Goal: Task Accomplishment & Management: Manage account settings

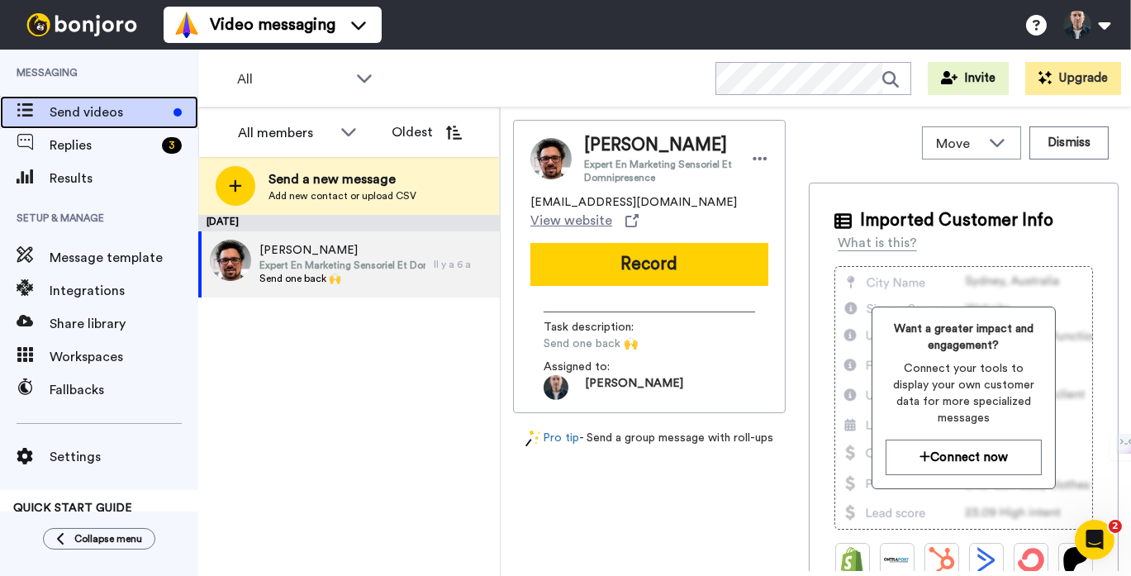
click at [104, 117] on span "Send videos" at bounding box center [108, 112] width 117 height 20
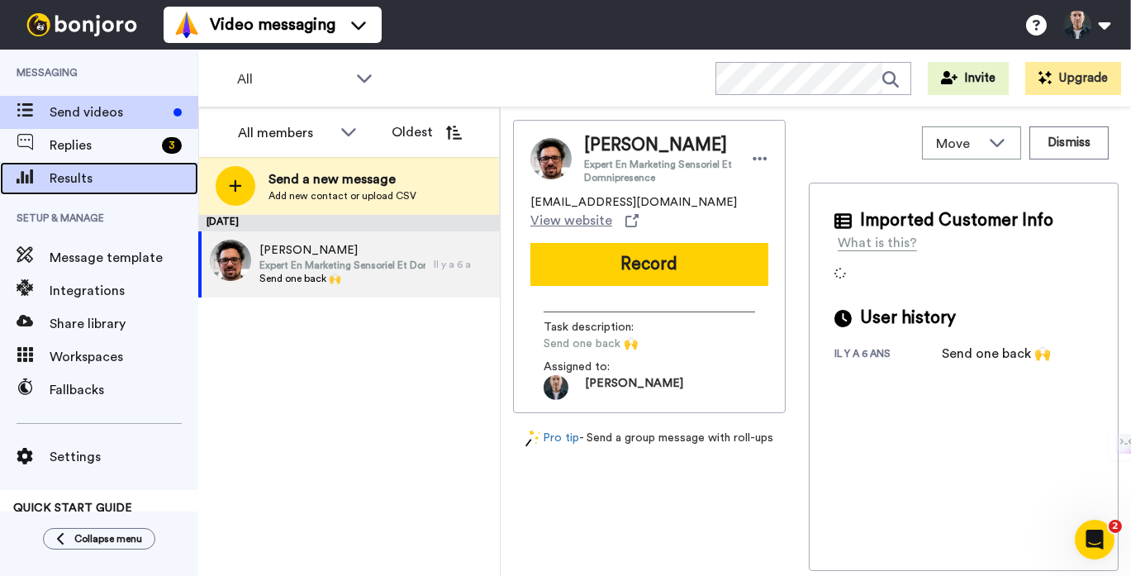
click at [81, 174] on span "Results" at bounding box center [124, 179] width 149 height 20
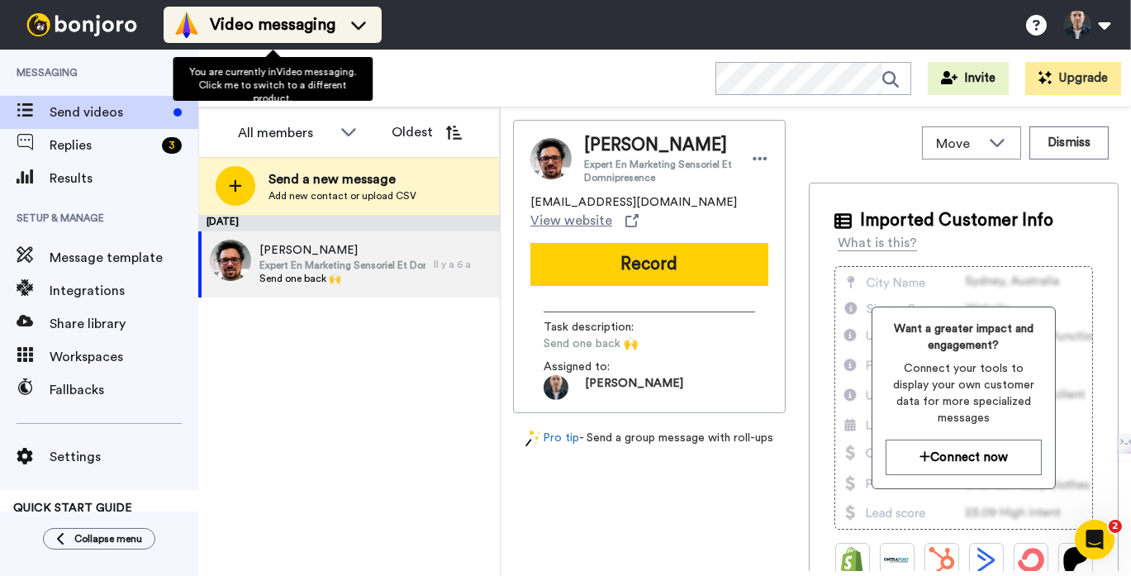
click at [352, 13] on div "Video messaging" at bounding box center [272, 25] width 198 height 26
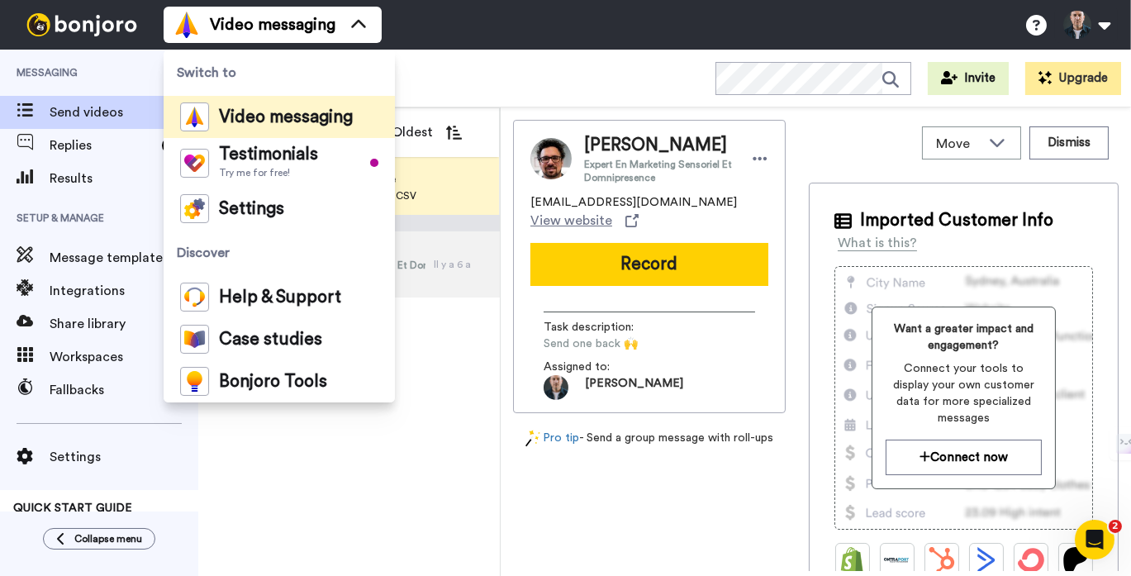
click at [726, 59] on div "All WORKSPACES View all All Default Task List + Add a new workspace Invite Upgr…" at bounding box center [664, 79] width 933 height 58
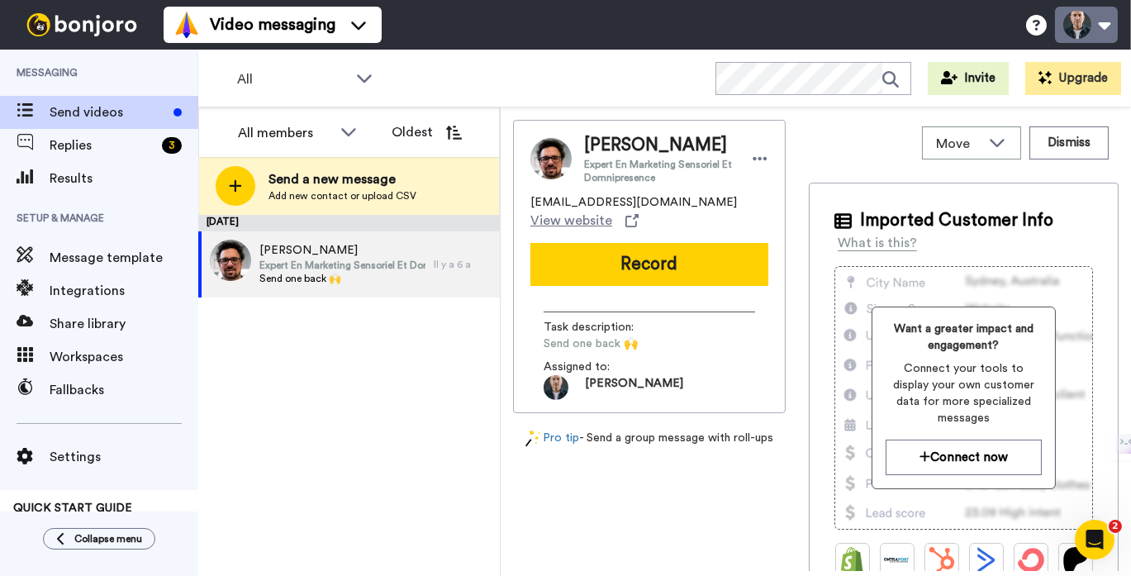
click at [1099, 28] on button at bounding box center [1086, 25] width 63 height 36
click at [112, 27] on img at bounding box center [82, 24] width 124 height 23
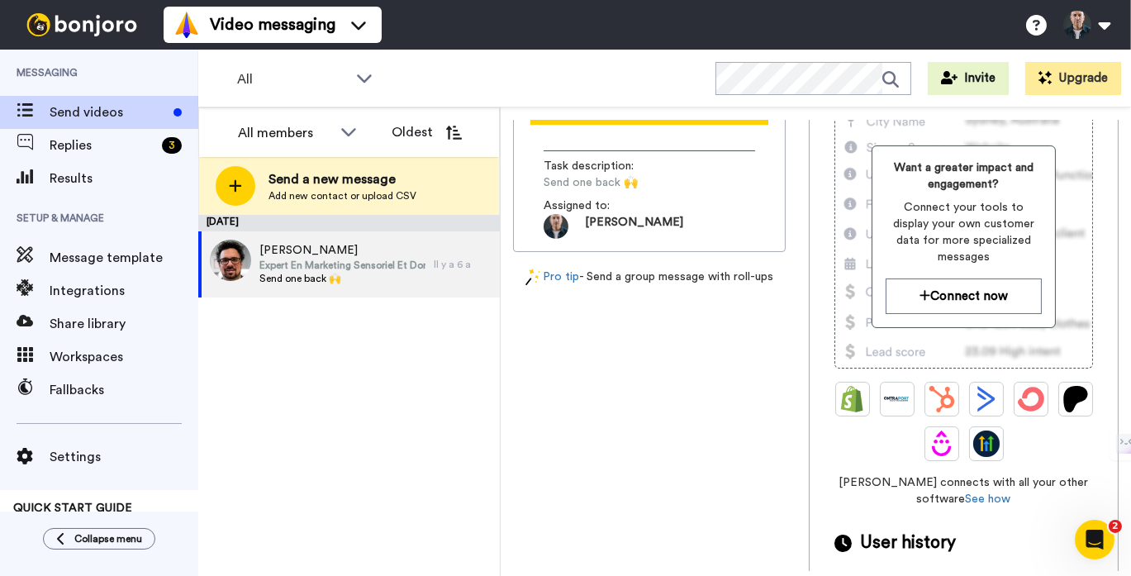
scroll to position [186, 0]
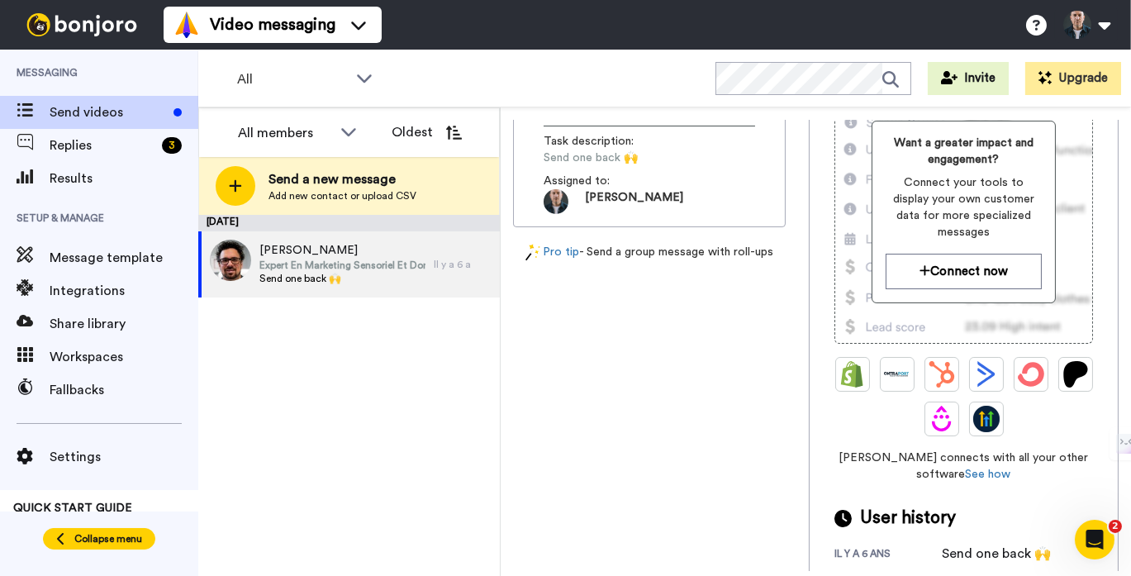
click at [95, 533] on span "Collapse menu" at bounding box center [108, 538] width 68 height 13
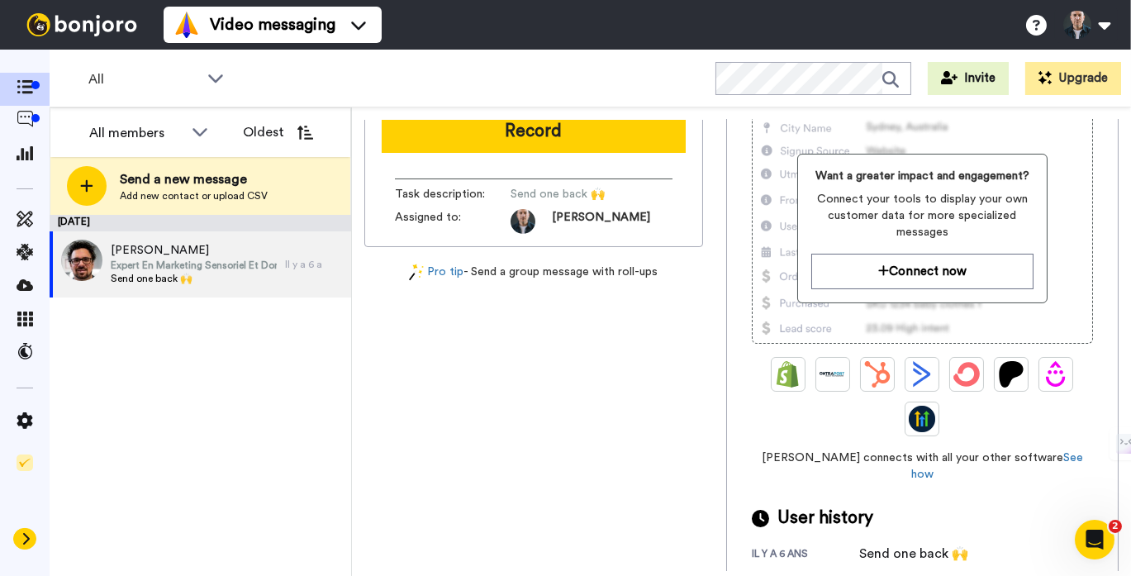
click at [21, 537] on icon at bounding box center [26, 538] width 10 height 13
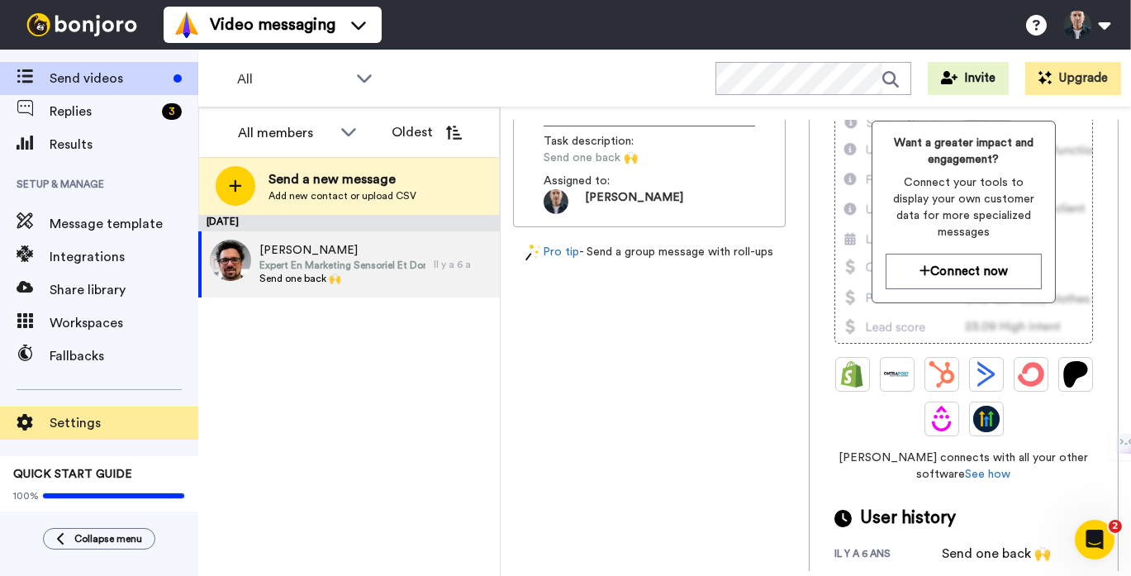
scroll to position [0, 0]
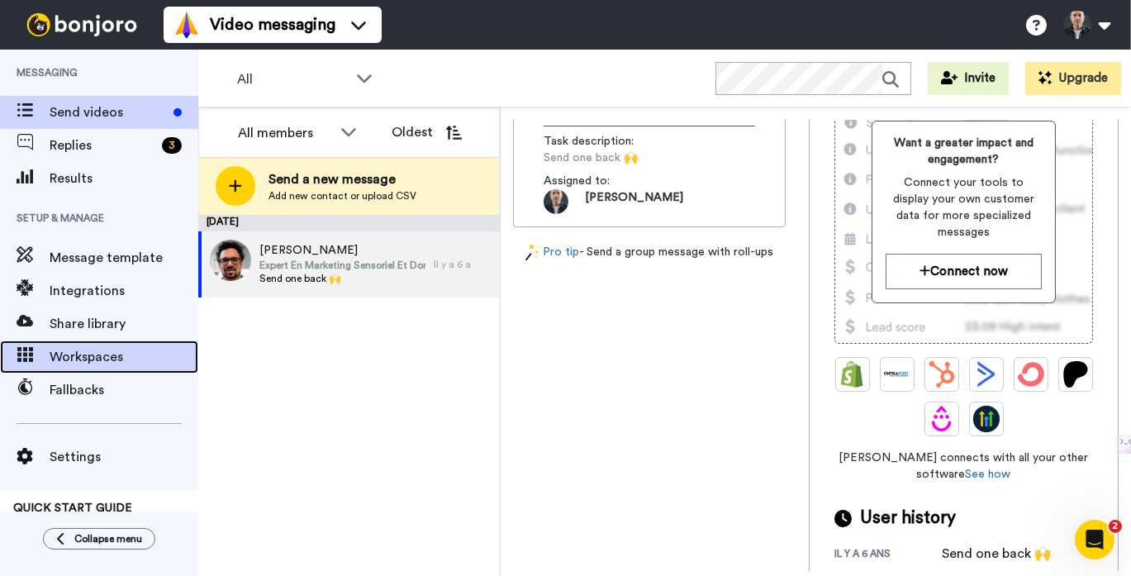
click at [82, 361] on span "Workspaces" at bounding box center [124, 357] width 149 height 20
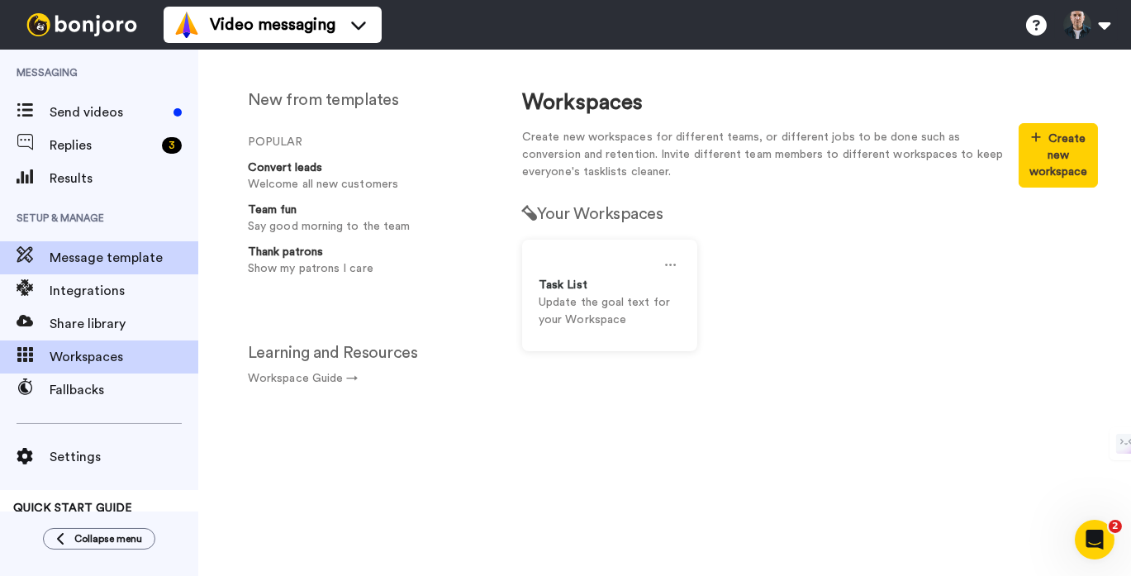
scroll to position [34, 0]
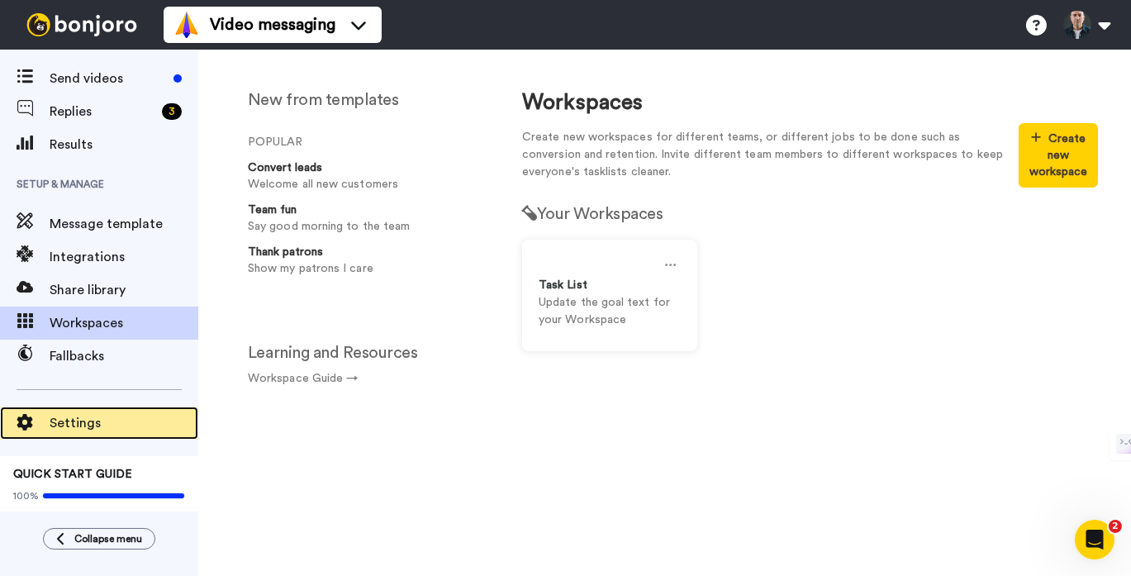
click at [71, 408] on div "Settings" at bounding box center [99, 422] width 198 height 33
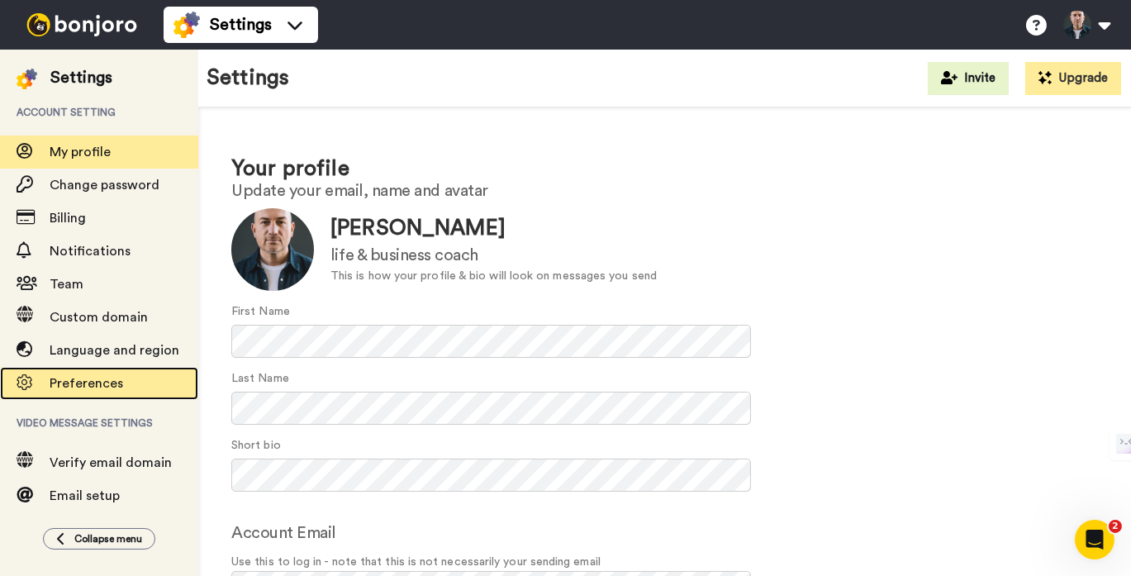
click at [84, 379] on span "Preferences" at bounding box center [87, 383] width 74 height 13
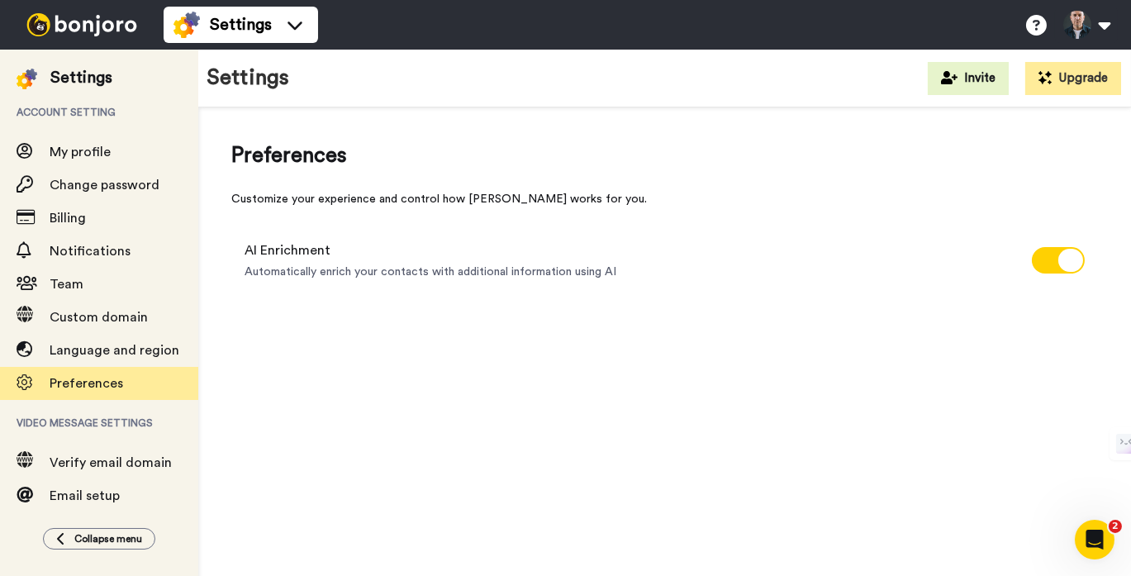
click at [88, 13] on img at bounding box center [82, 24] width 124 height 23
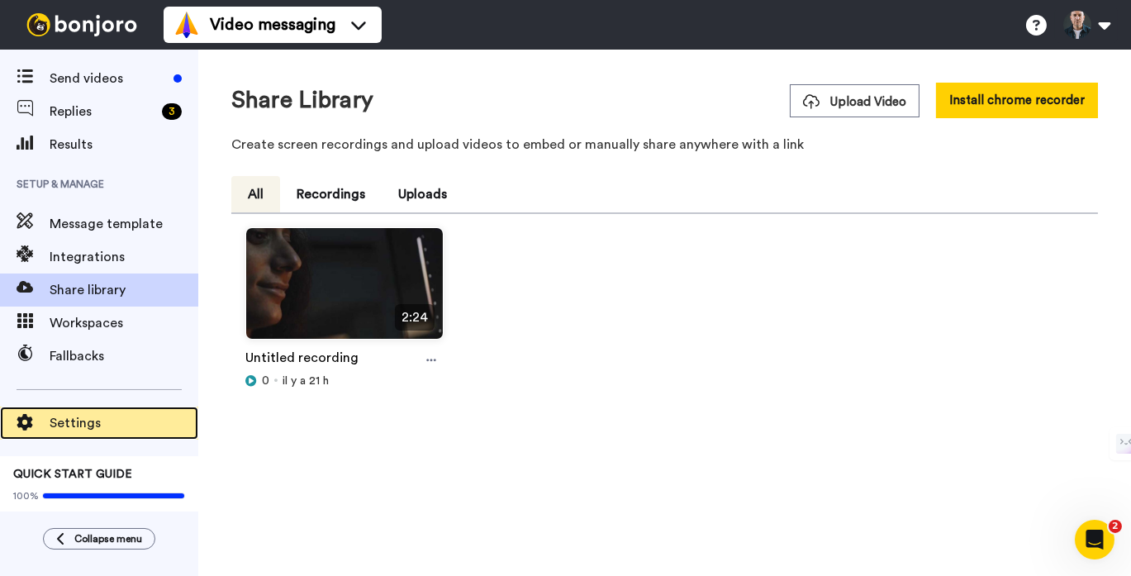
scroll to position [33, 0]
drag, startPoint x: 156, startPoint y: 471, endPoint x: 401, endPoint y: 557, distance: 260.0
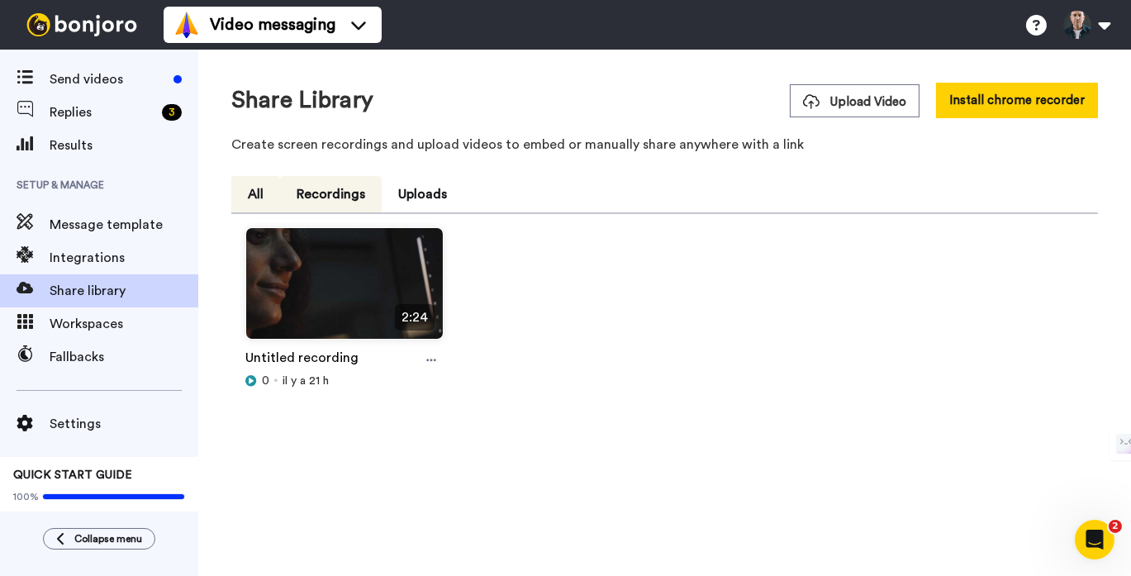
click at [323, 200] on button "Recordings" at bounding box center [331, 194] width 102 height 36
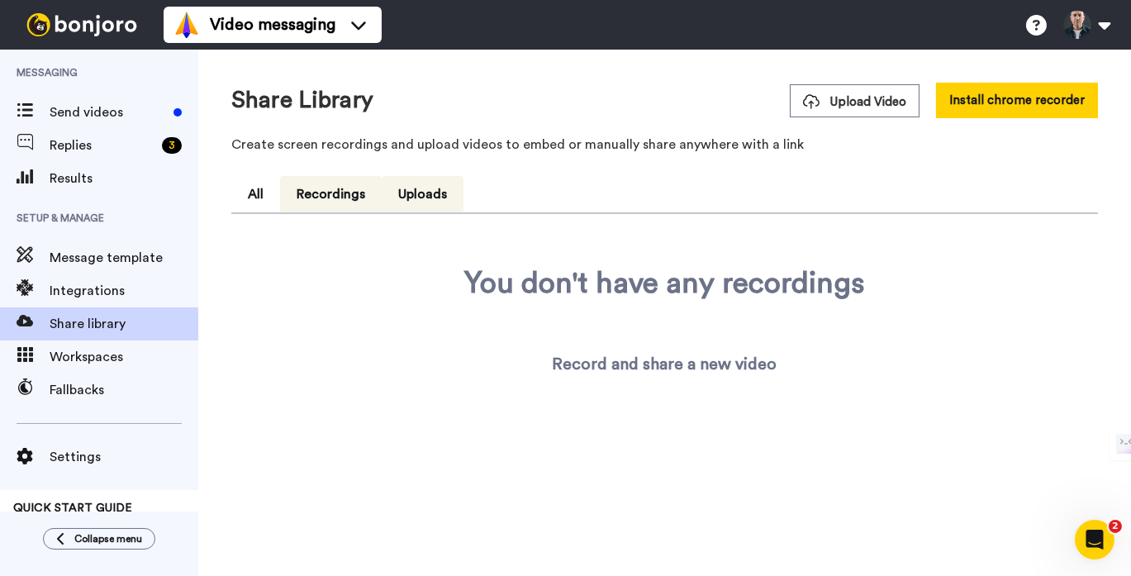
click at [418, 202] on button "Uploads" at bounding box center [423, 194] width 82 height 36
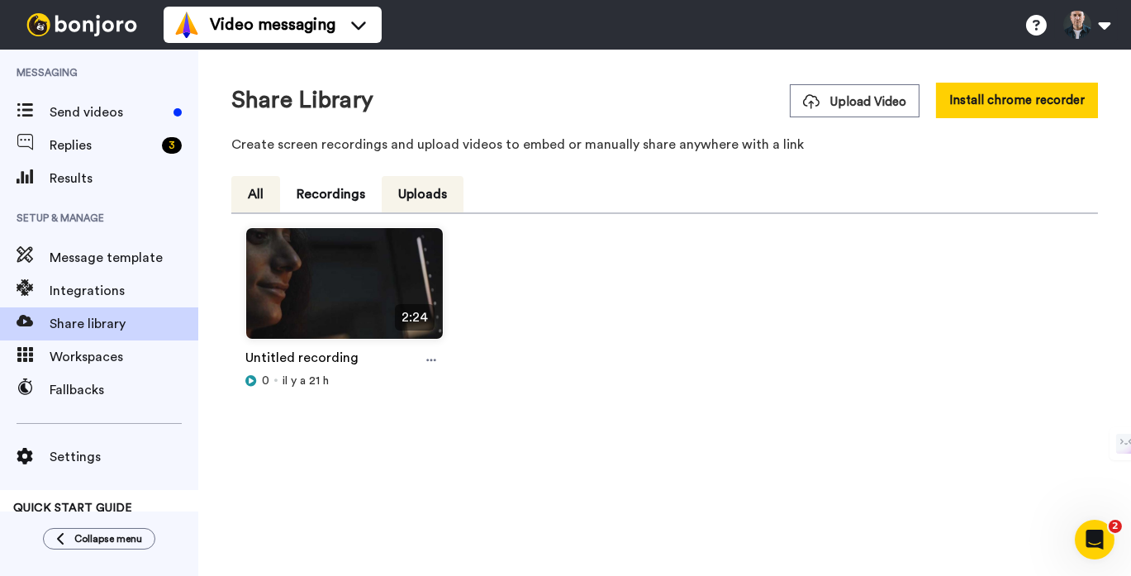
click at [267, 193] on button "All" at bounding box center [255, 194] width 49 height 36
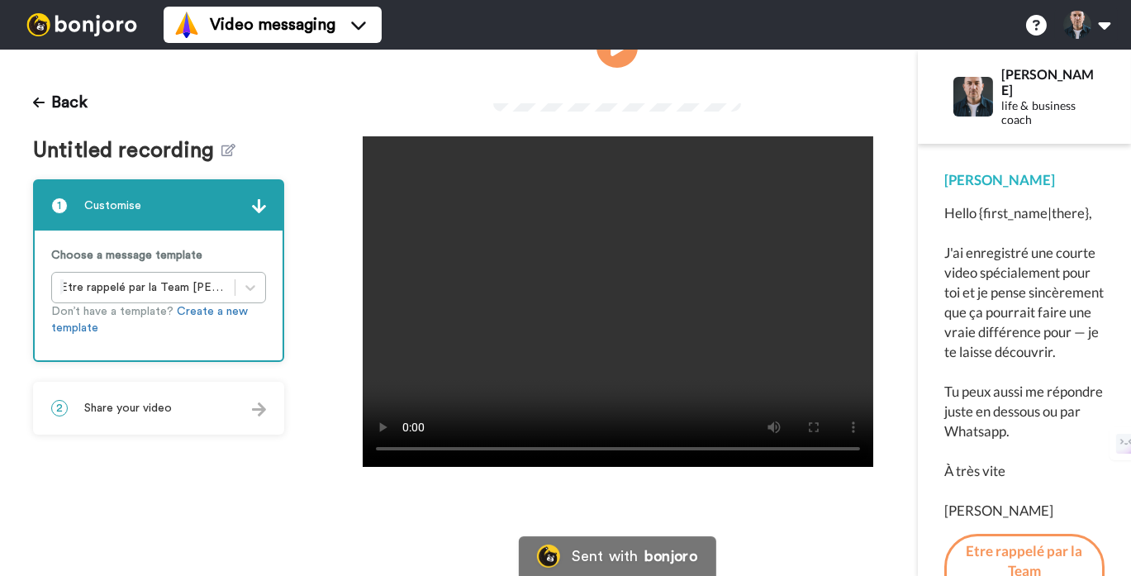
scroll to position [159, 0]
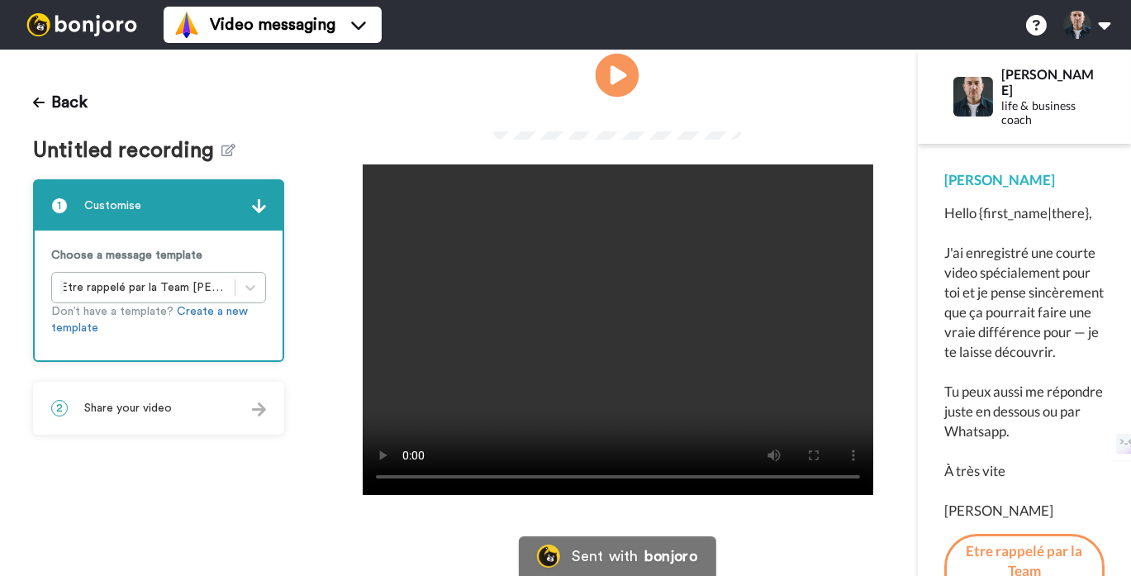
click at [617, 97] on icon at bounding box center [618, 76] width 44 height 44
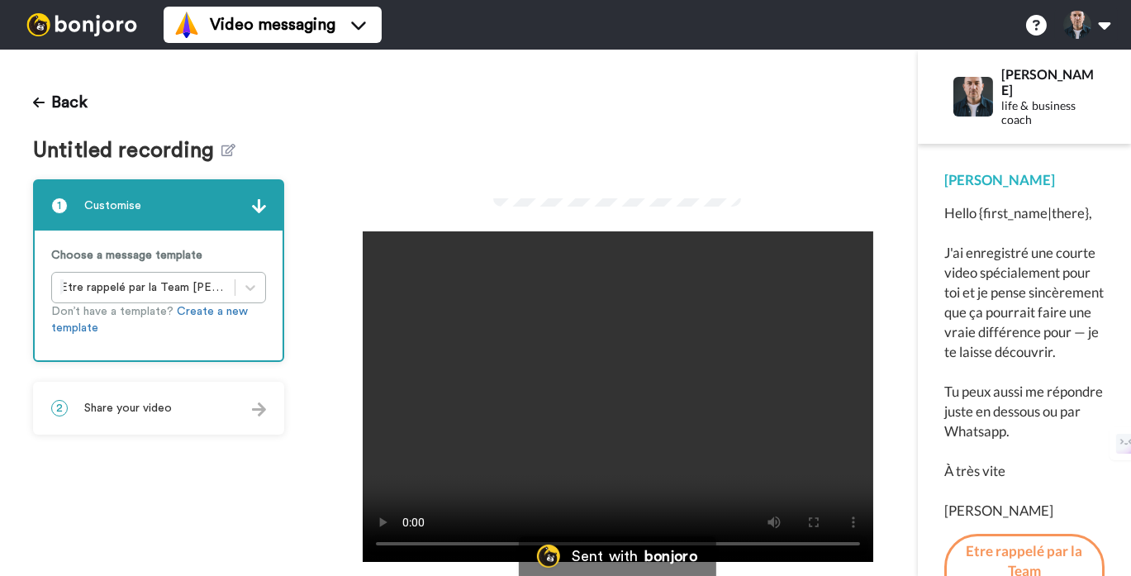
scroll to position [0, 0]
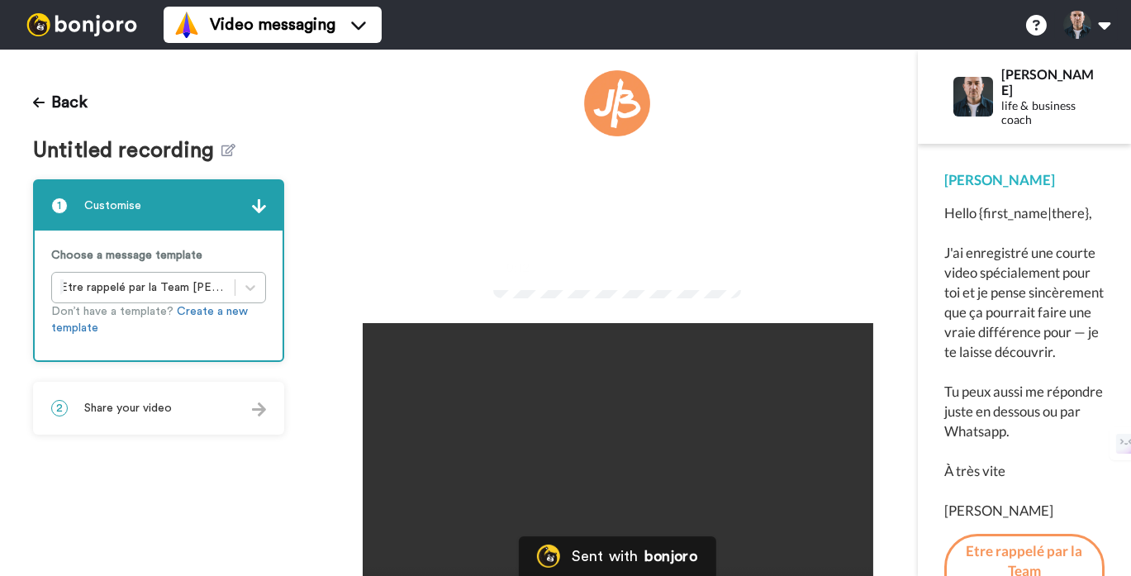
click at [29, 97] on div "Back Untitled recording 1 Customise Choose a message template Etre rappelé par …" at bounding box center [158, 313] width 317 height 526
click at [45, 102] on button "Back" at bounding box center [60, 103] width 55 height 40
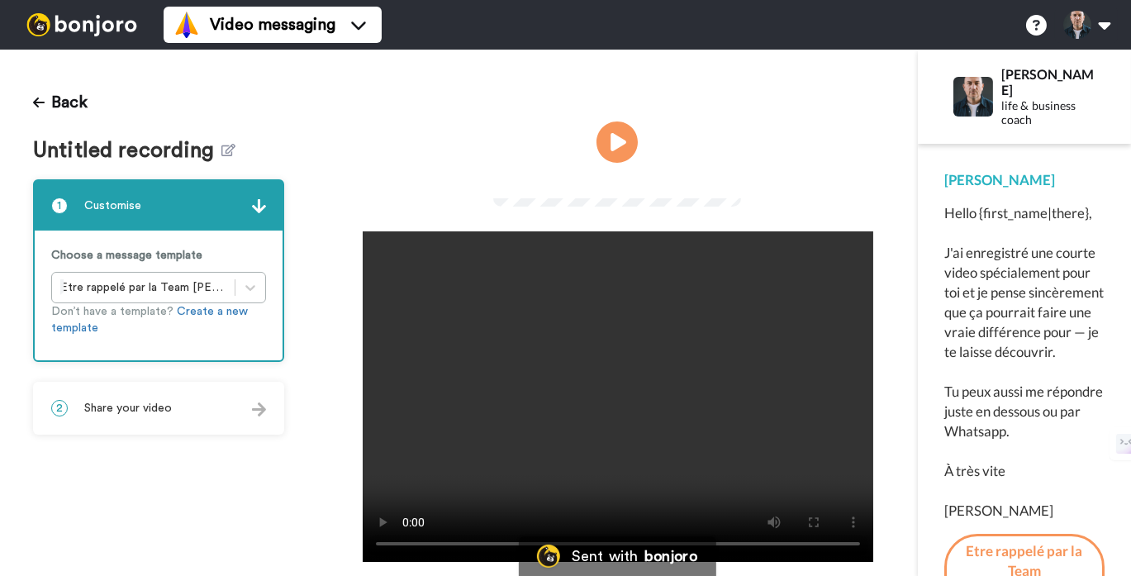
scroll to position [76, 0]
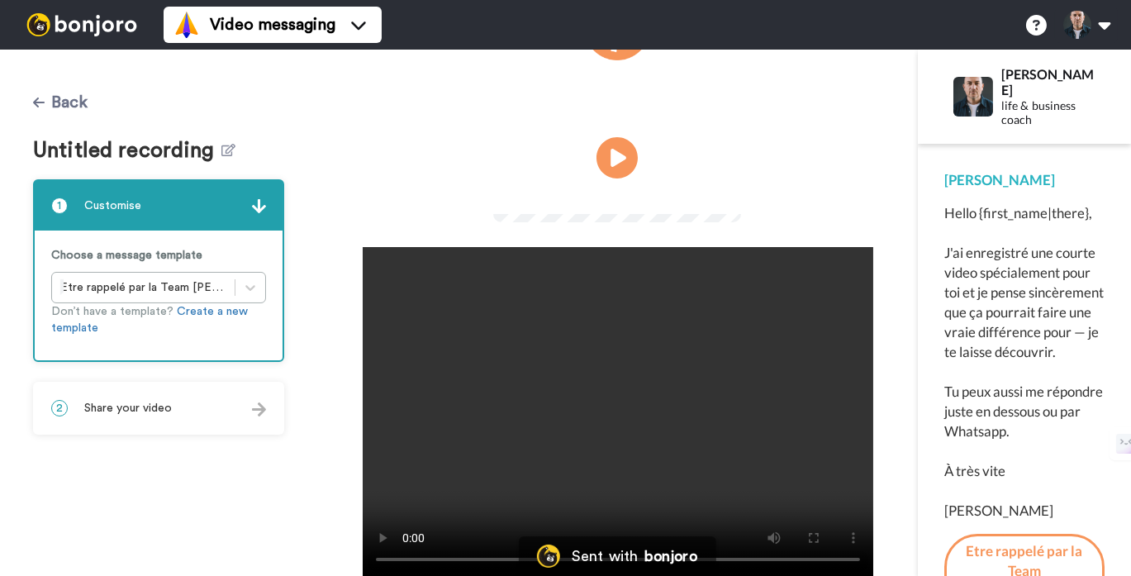
click at [53, 107] on button "Back" at bounding box center [60, 103] width 55 height 40
click at [88, 21] on img at bounding box center [82, 24] width 124 height 23
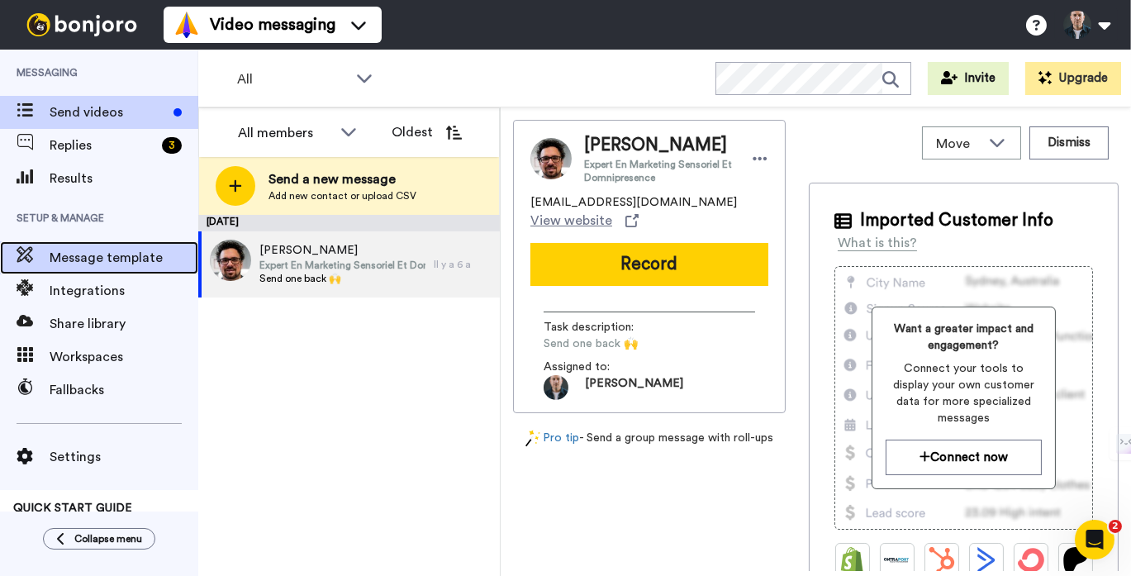
click at [110, 265] on span "Message template" at bounding box center [124, 258] width 149 height 20
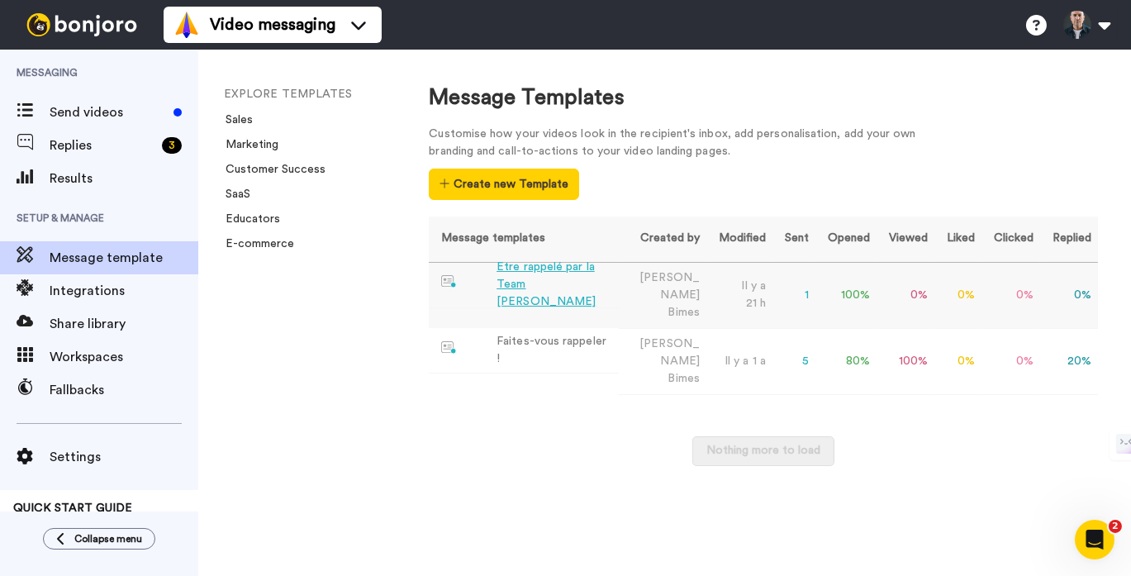
click at [520, 280] on div "Etre rappelé par la Team James" at bounding box center [555, 285] width 116 height 52
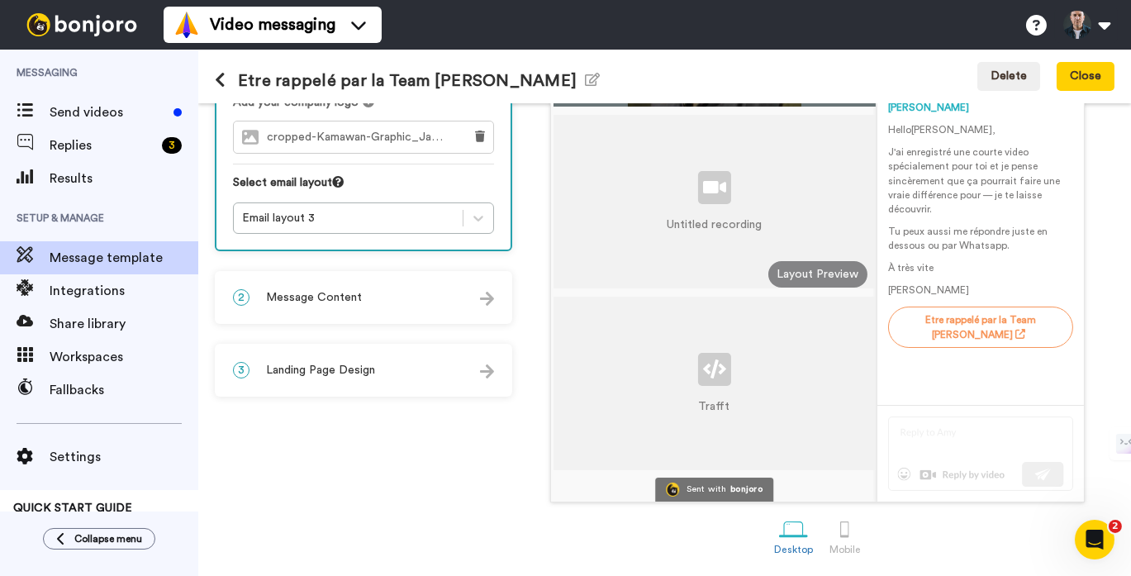
scroll to position [178, 0]
click at [368, 358] on div "3 Landing Page Design" at bounding box center [363, 370] width 294 height 50
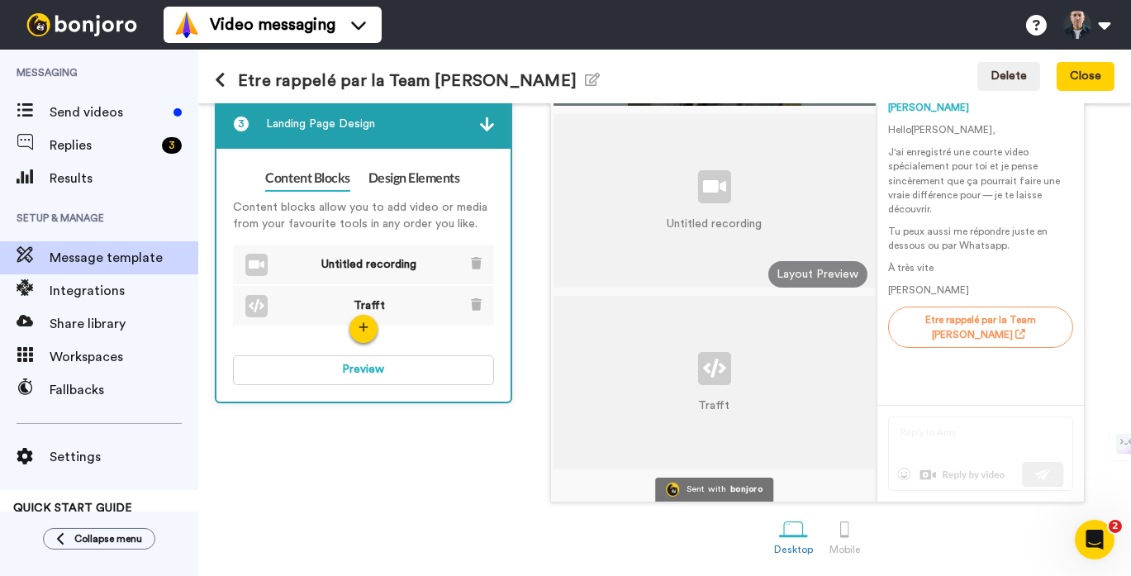
click at [456, 446] on div "1 Message Setup From contact@jamesbimes.com Add your company logo cropped-Kamaw…" at bounding box center [368, 257] width 306 height 611
click at [1102, 64] on button "Close" at bounding box center [1086, 77] width 58 height 30
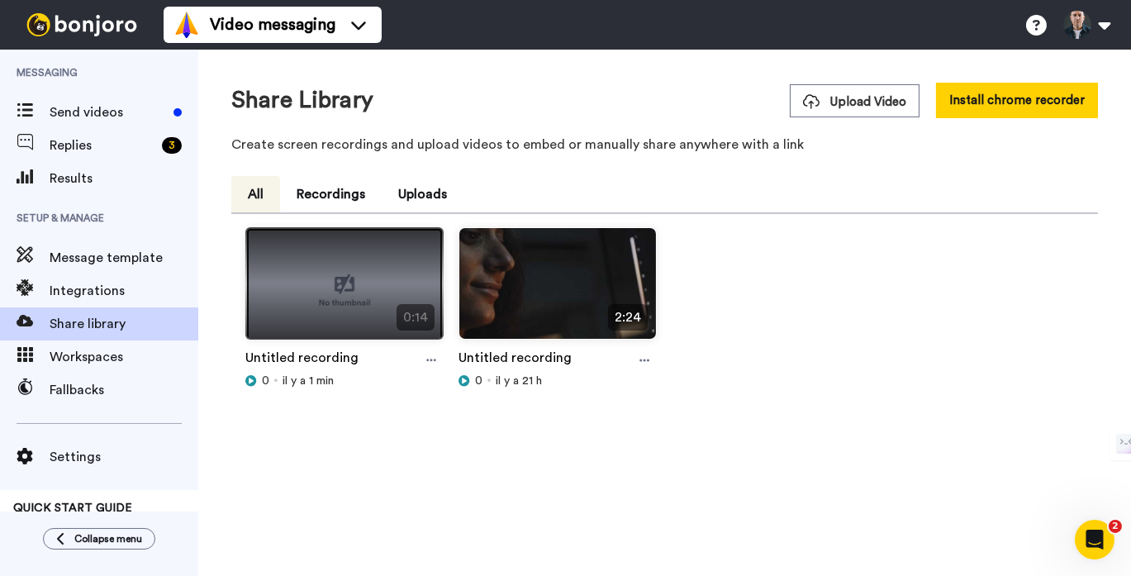
click at [368, 312] on img at bounding box center [344, 290] width 197 height 125
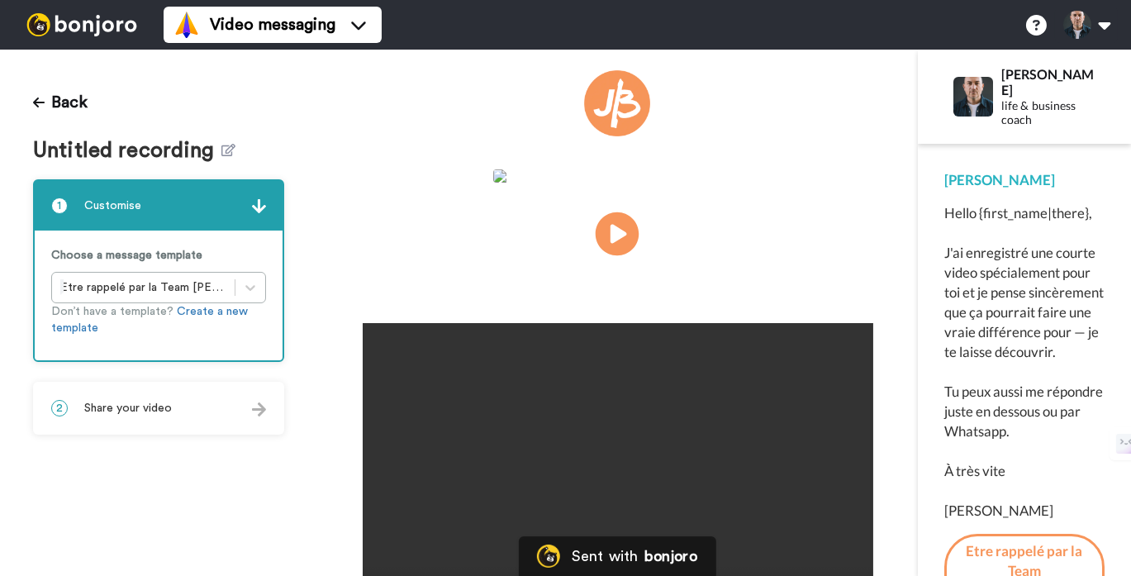
click at [613, 240] on div "Play/Pause" at bounding box center [617, 233] width 248 height 129
click at [615, 273] on icon "Play/Pause" at bounding box center [618, 234] width 44 height 78
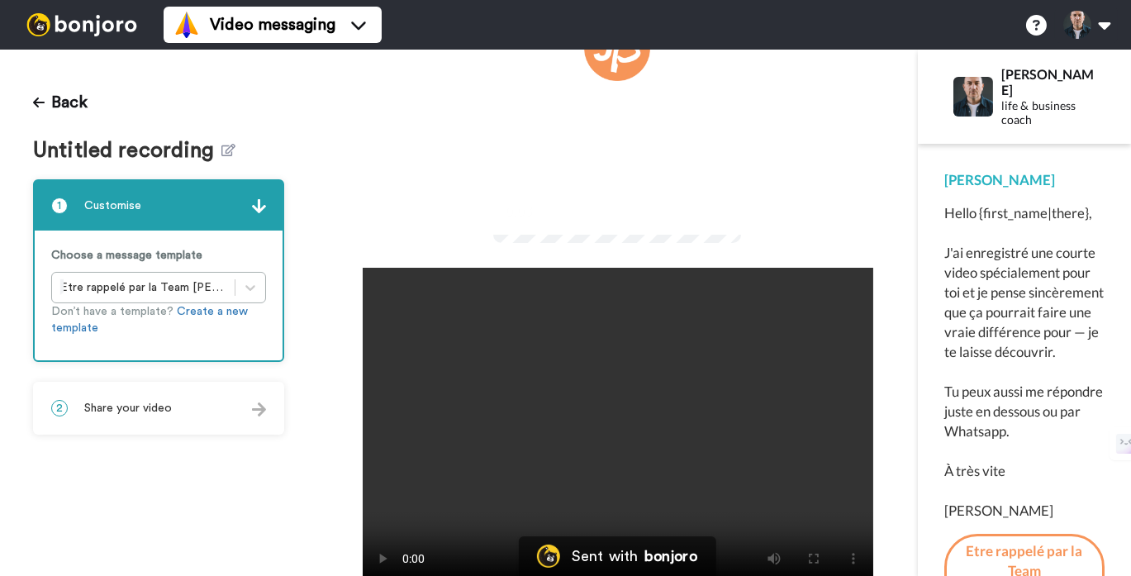
scroll to position [57, 0]
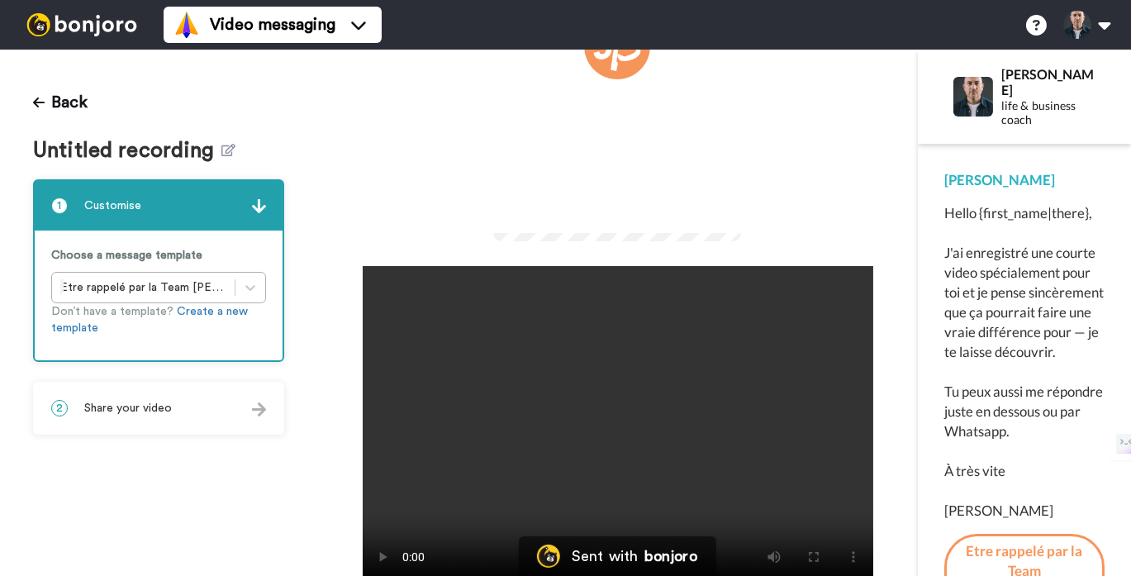
click at [741, 233] on div "0:11 / 0:14" at bounding box center [617, 215] width 248 height 35
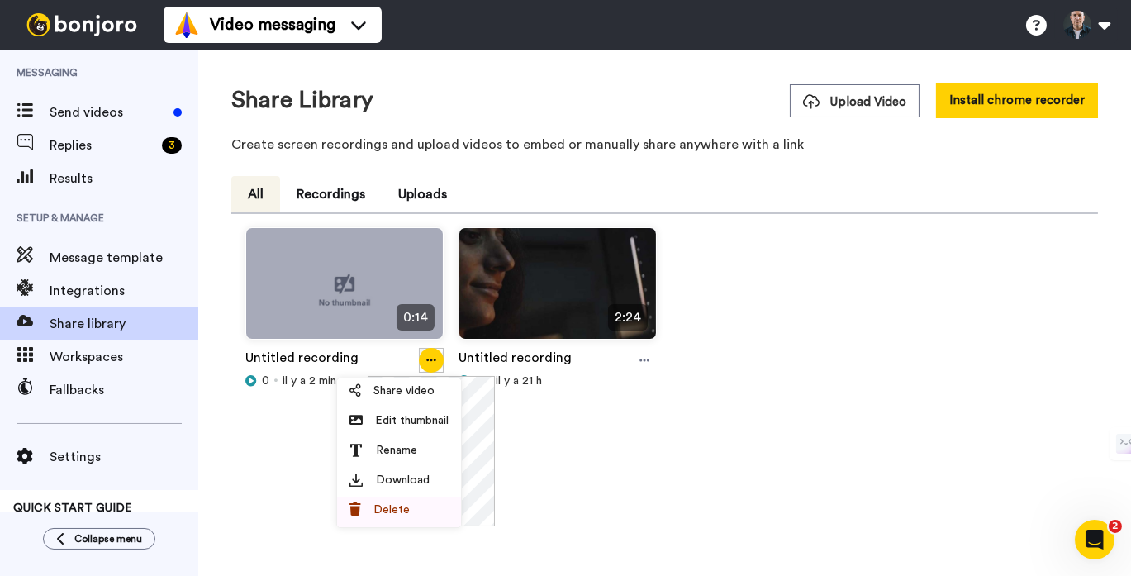
click at [395, 503] on span "Delete" at bounding box center [391, 509] width 36 height 17
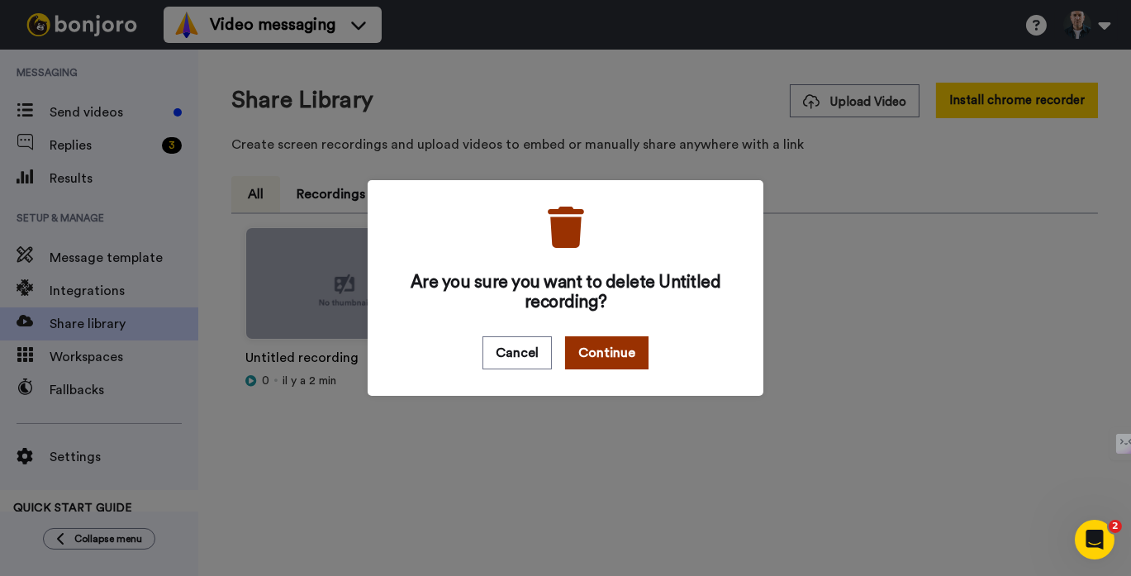
click at [616, 345] on button "Continue" at bounding box center [606, 352] width 83 height 33
